Goal: Find specific page/section: Find specific page/section

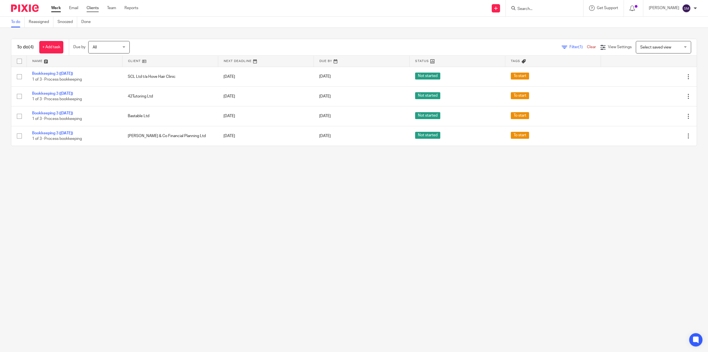
click at [96, 8] on link "Clients" at bounding box center [93, 8] width 12 height 6
click at [520, 11] on input "Search" at bounding box center [542, 9] width 50 height 5
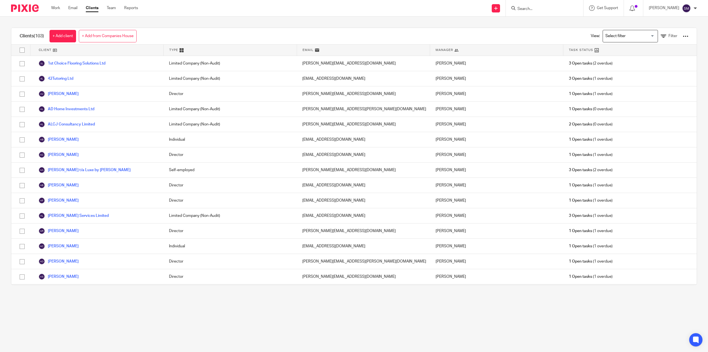
click at [520, 12] on div at bounding box center [544, 8] width 77 height 16
click at [519, 8] on input "Search" at bounding box center [542, 9] width 50 height 5
type input "collin"
click at [530, 24] on link at bounding box center [575, 25] width 119 height 17
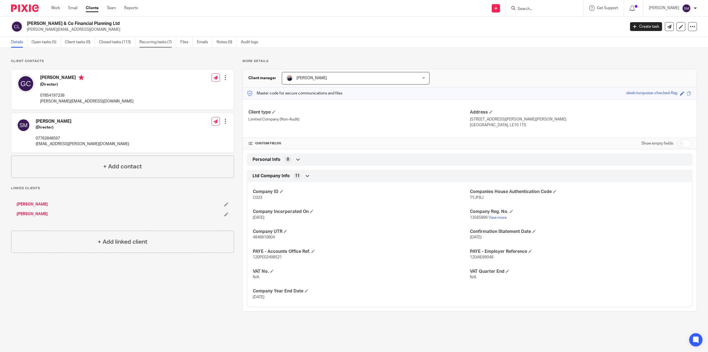
click at [151, 41] on link "Recurring tasks (7)" at bounding box center [157, 42] width 37 height 11
